Goal: Information Seeking & Learning: Learn about a topic

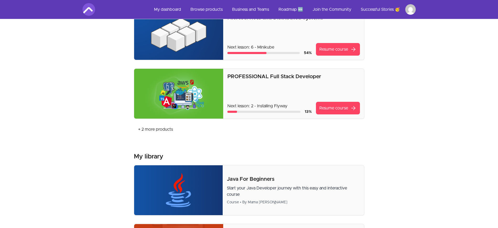
scroll to position [183, 0]
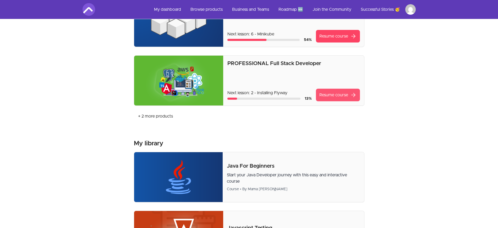
click at [333, 99] on link "Resume course arrow_forward" at bounding box center [338, 95] width 44 height 13
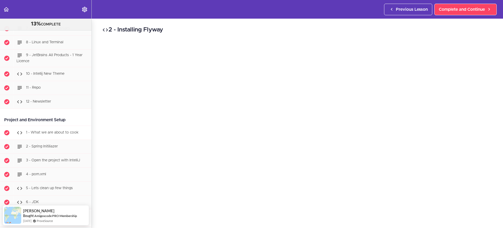
scroll to position [198, 0]
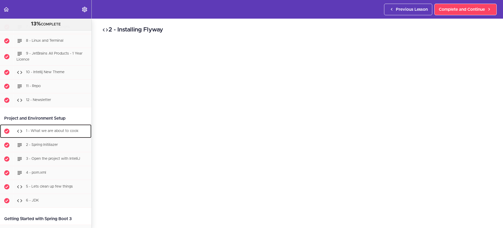
click at [39, 130] on span "1 - What we are about to cook" at bounding box center [52, 131] width 53 height 4
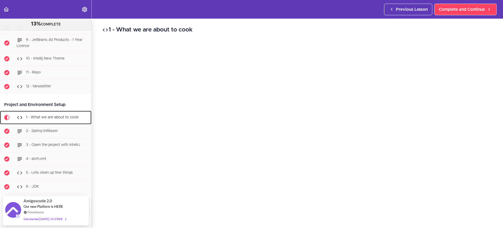
scroll to position [200, 0]
